Goal: Information Seeking & Learning: Learn about a topic

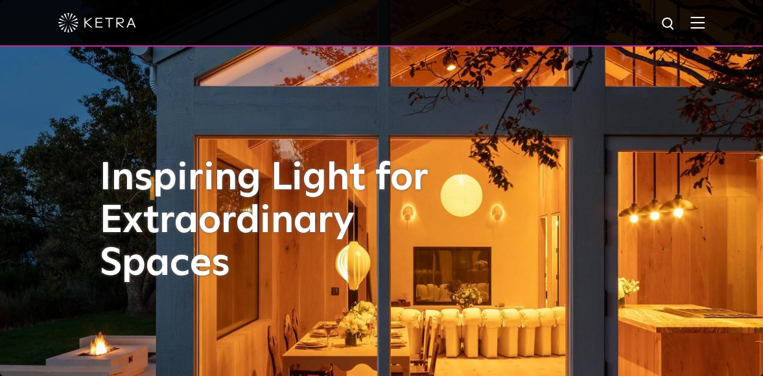
click at [705, 23] on img at bounding box center [698, 22] width 14 height 12
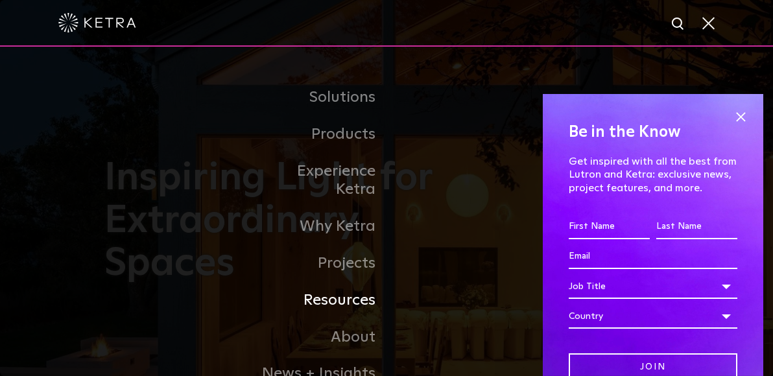
click at [334, 282] on link "Resources" at bounding box center [320, 300] width 133 height 37
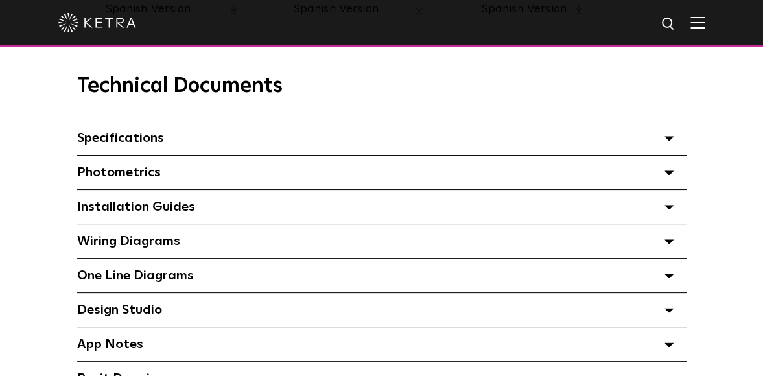
scroll to position [875, 0]
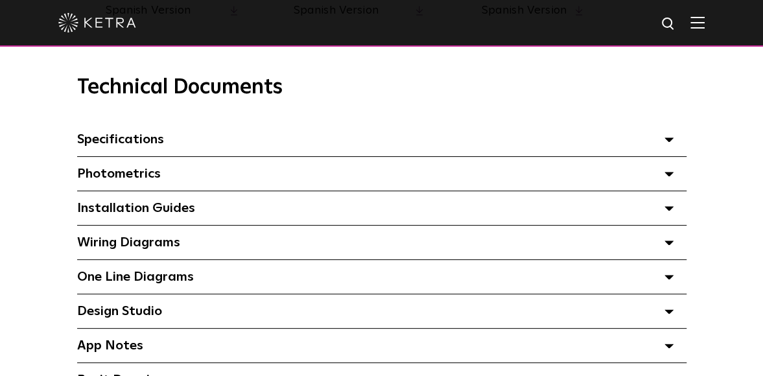
click at [660, 213] on div "Installation Guides Select checkboxes to use the bulk download option below" at bounding box center [382, 208] width 610 height 34
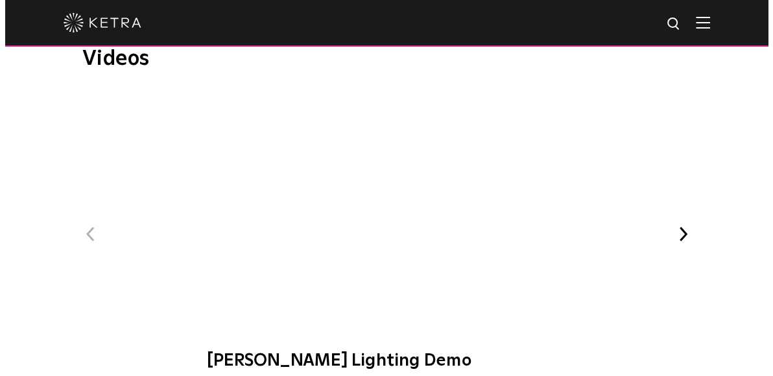
scroll to position [1890, 0]
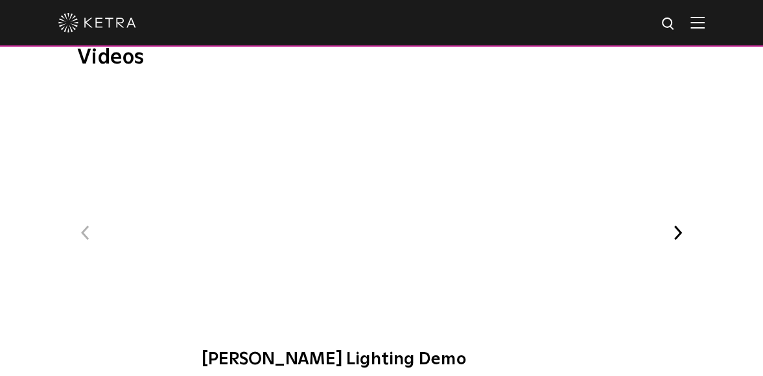
click at [364, 218] on span "[PERSON_NAME] Lighting Demo" at bounding box center [382, 236] width 394 height 292
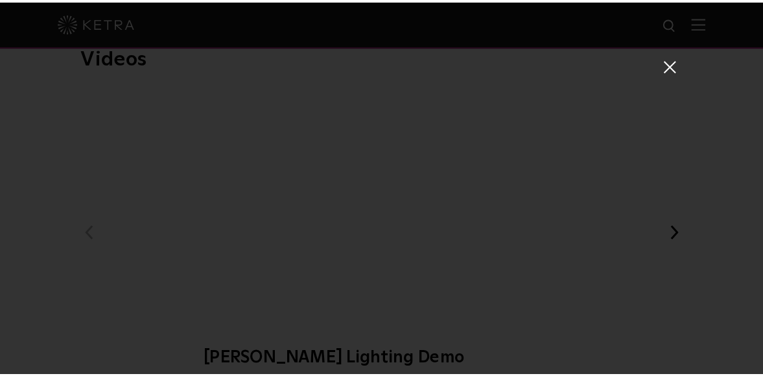
scroll to position [43, 0]
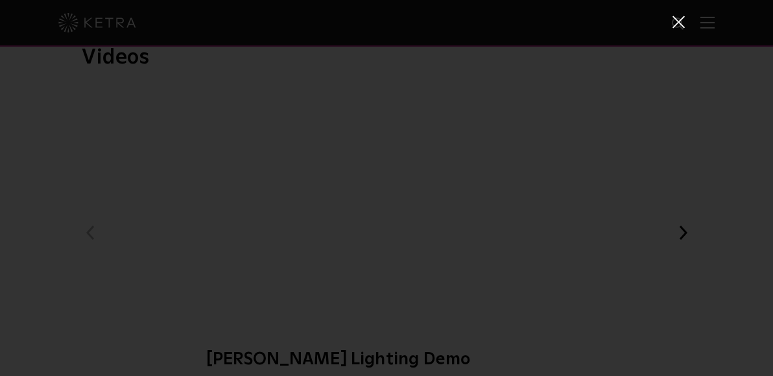
click at [675, 23] on span at bounding box center [678, 21] width 14 height 13
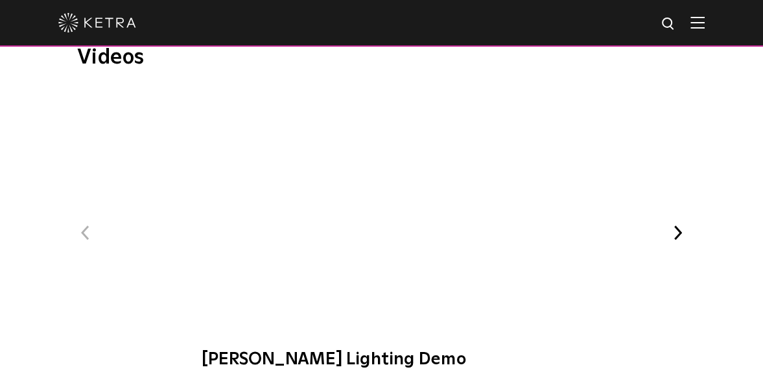
click at [705, 15] on div at bounding box center [381, 22] width 647 height 45
click at [705, 24] on img at bounding box center [698, 22] width 14 height 12
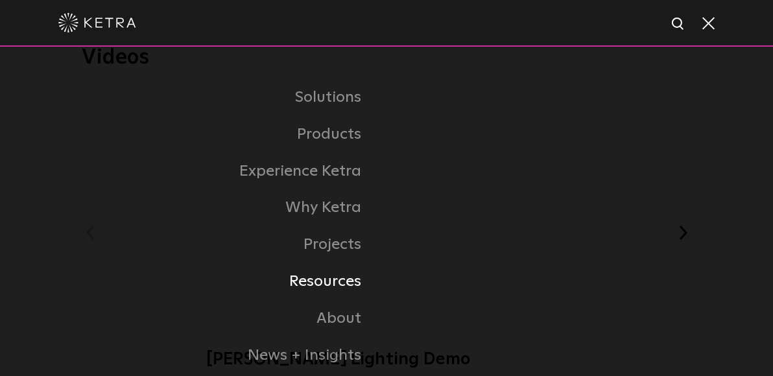
click at [341, 282] on link "Resources" at bounding box center [234, 281] width 305 height 37
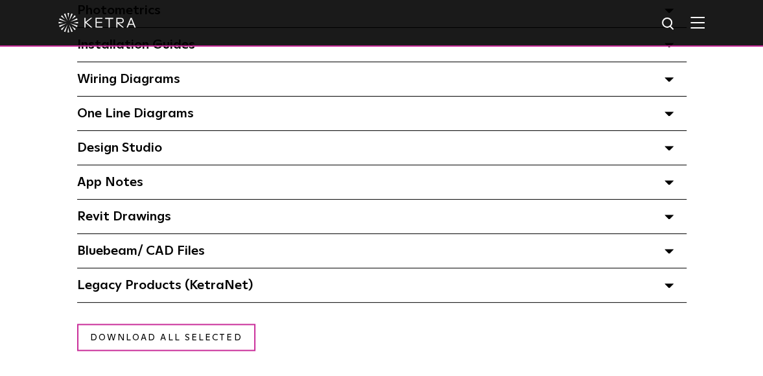
scroll to position [1040, 0]
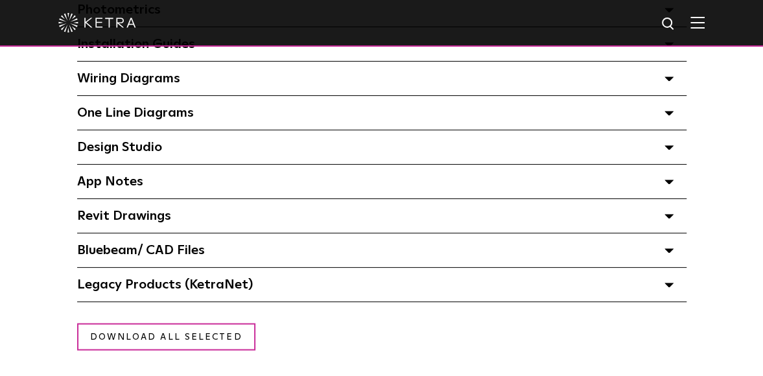
click at [668, 148] on span at bounding box center [669, 147] width 9 height 17
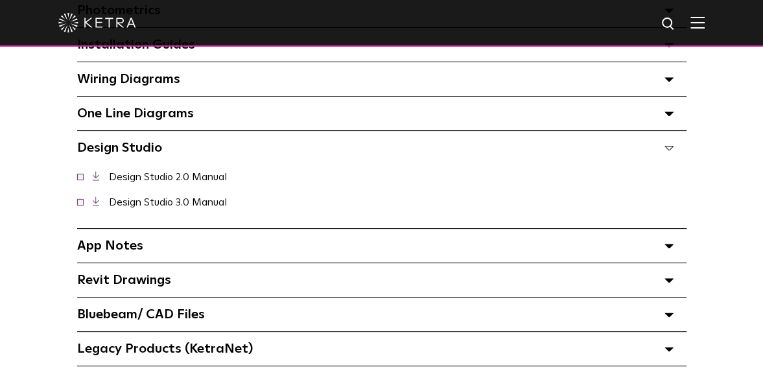
scroll to position [1038, 0]
